Goal: Task Accomplishment & Management: Manage account settings

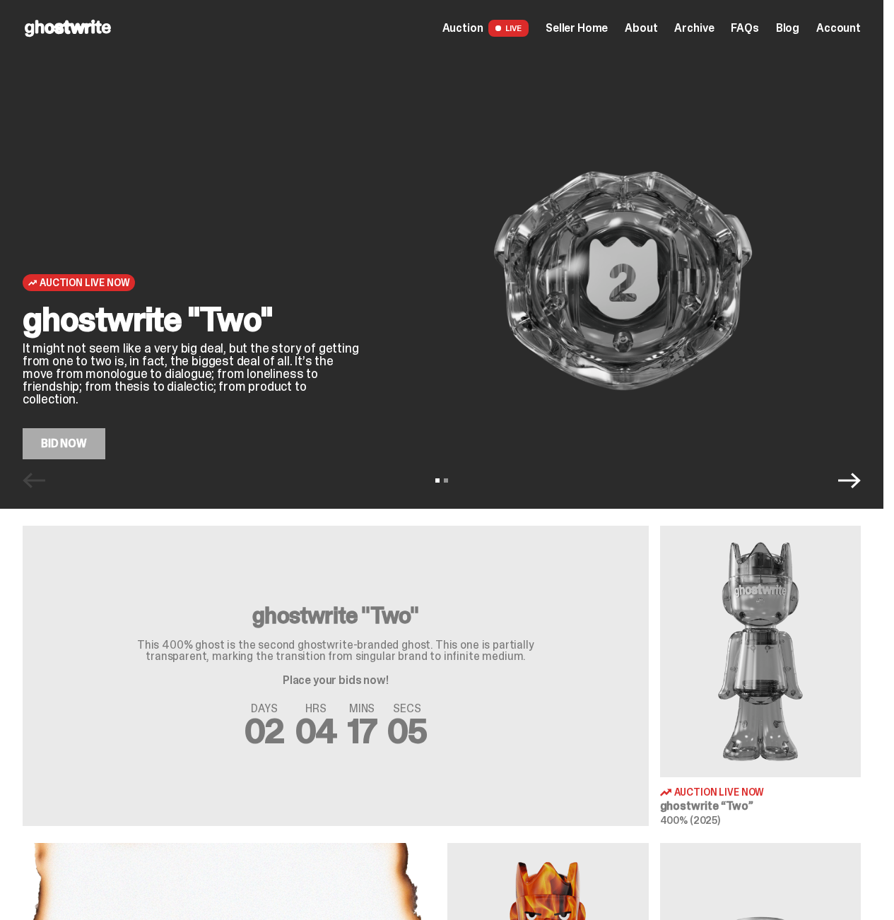
click at [577, 31] on span "Seller Home" at bounding box center [577, 28] width 62 height 11
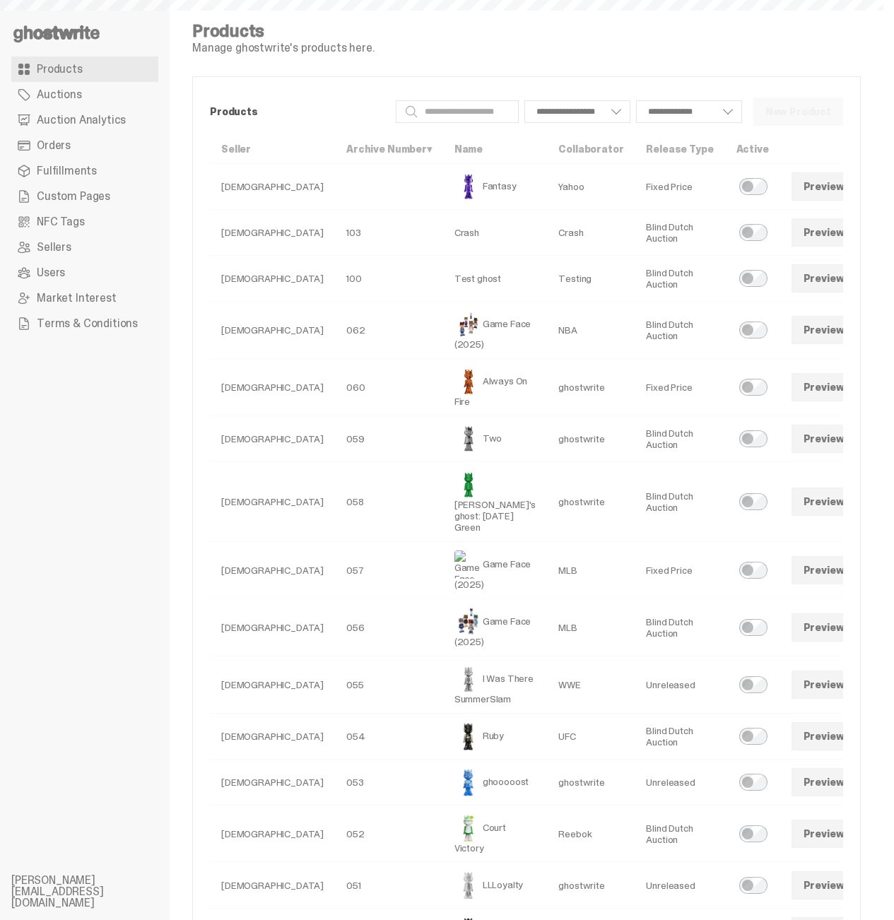
select select
click at [862, 344] on link at bounding box center [876, 330] width 28 height 28
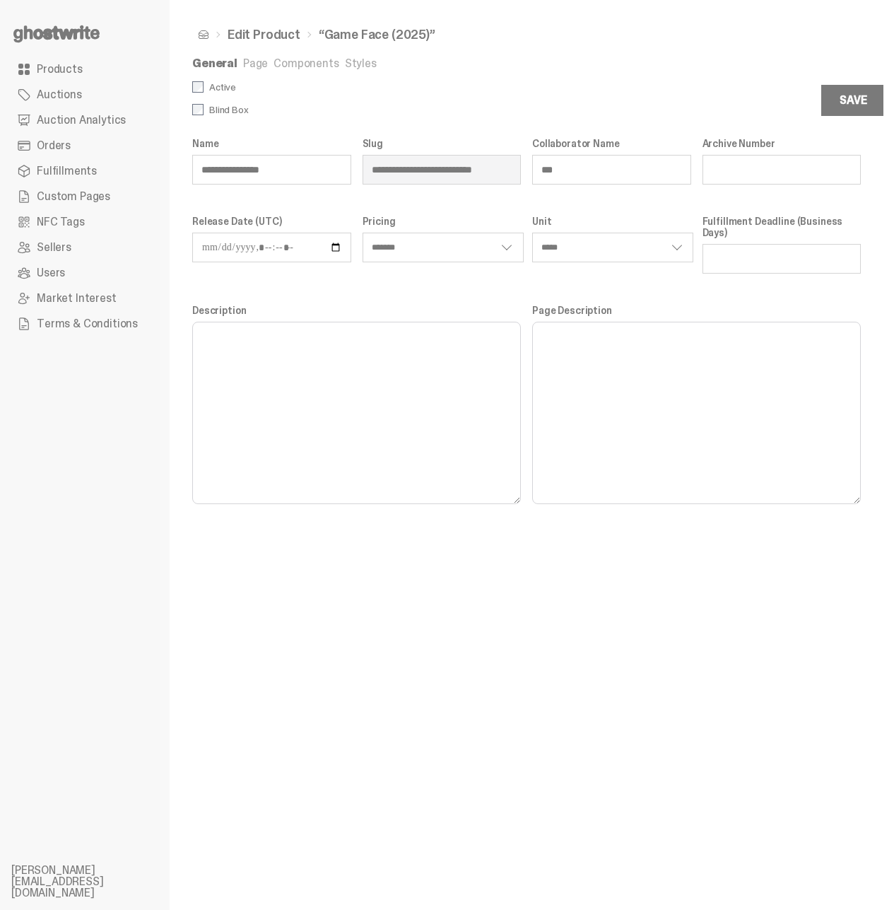
click at [106, 191] on span "Custom Pages" at bounding box center [74, 196] width 74 height 11
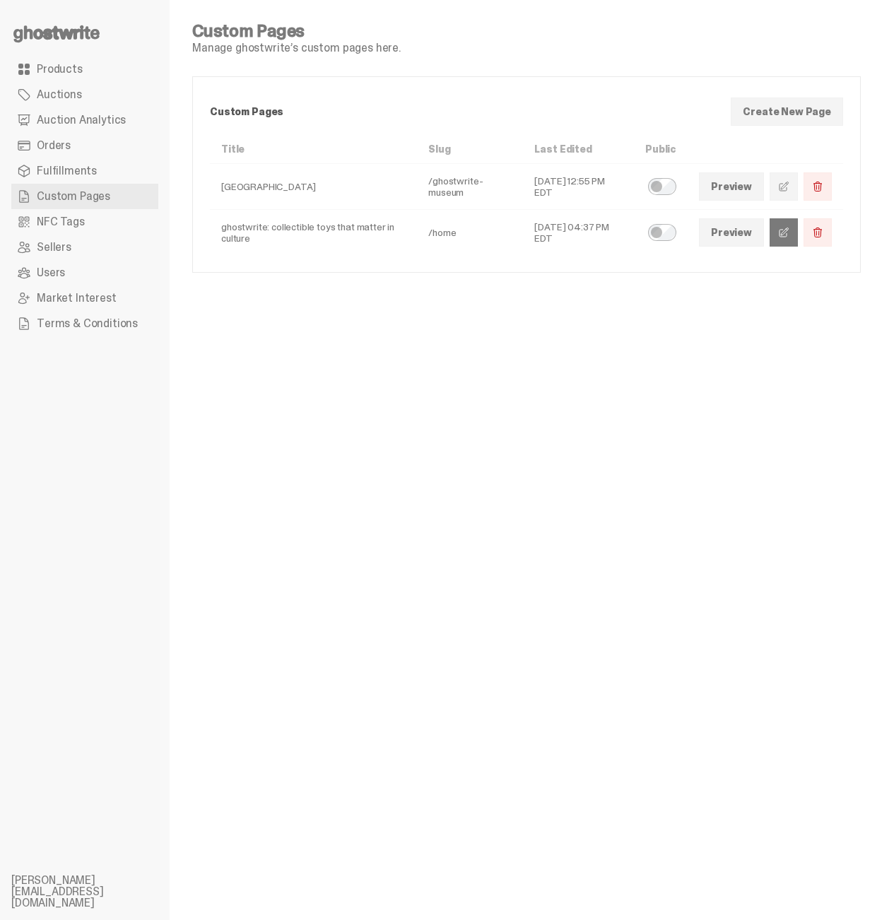
click at [798, 241] on link at bounding box center [784, 232] width 28 height 28
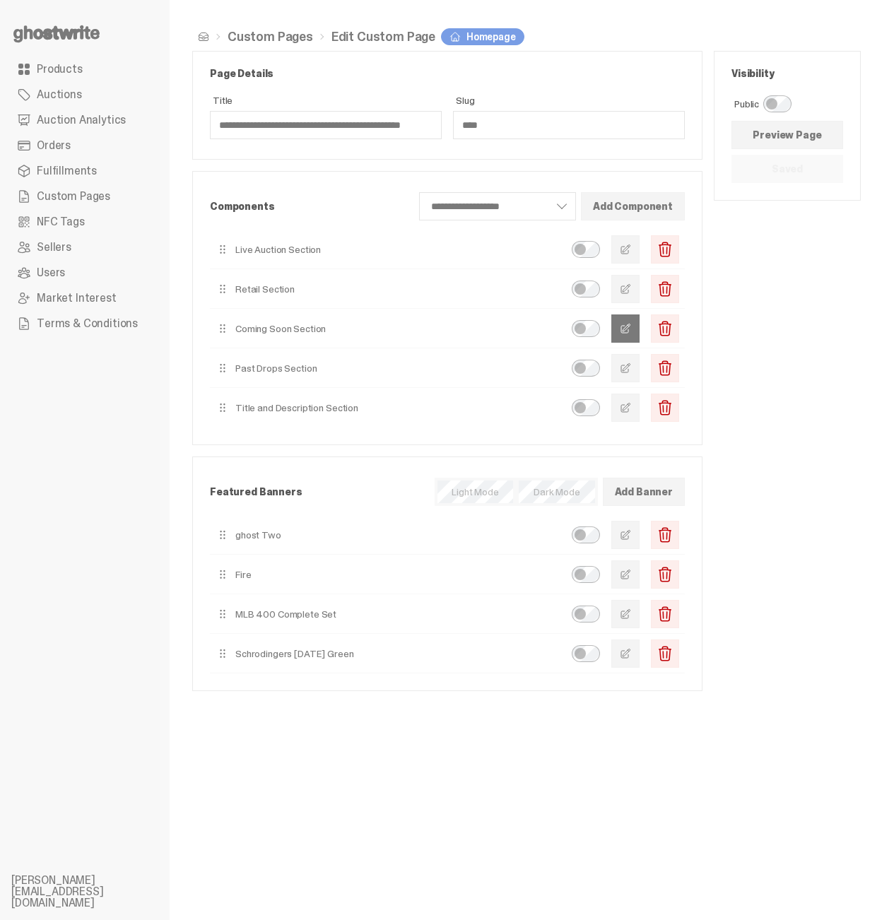
click at [640, 326] on button "button" at bounding box center [625, 329] width 28 height 28
